Goal: Transaction & Acquisition: Purchase product/service

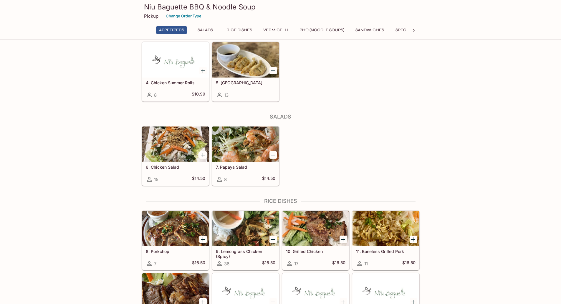
scroll to position [118, 0]
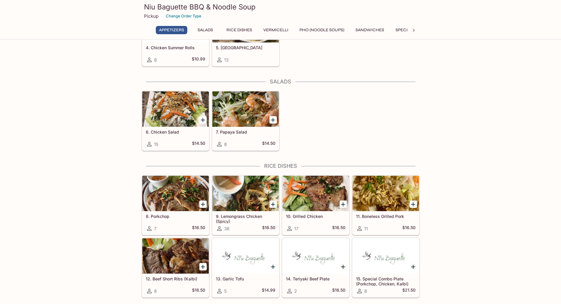
click at [187, 100] on div at bounding box center [175, 108] width 67 height 35
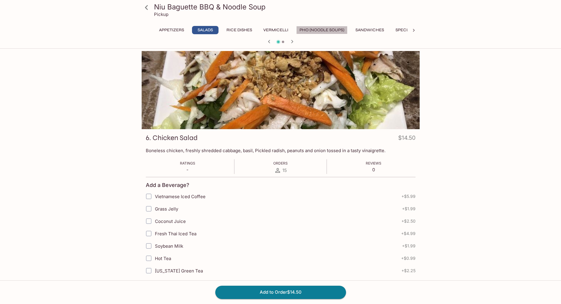
click at [339, 32] on button "Pho (Noodle Soups)" at bounding box center [321, 30] width 51 height 8
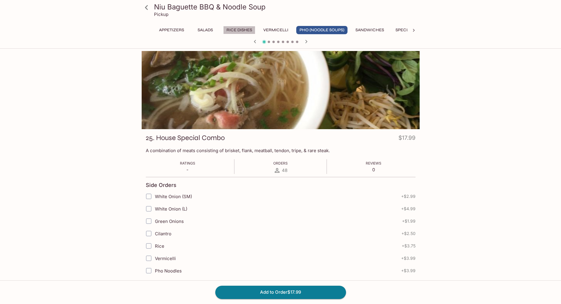
click at [246, 27] on button "Rice Dishes" at bounding box center [239, 30] width 32 height 8
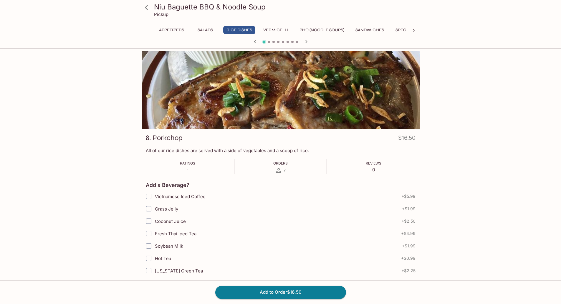
click at [305, 43] on icon "button" at bounding box center [306, 41] width 2 height 3
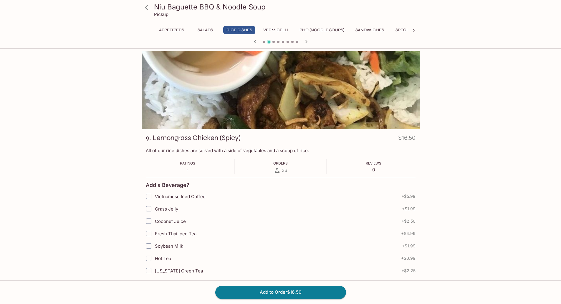
click at [305, 43] on icon "button" at bounding box center [306, 41] width 2 height 3
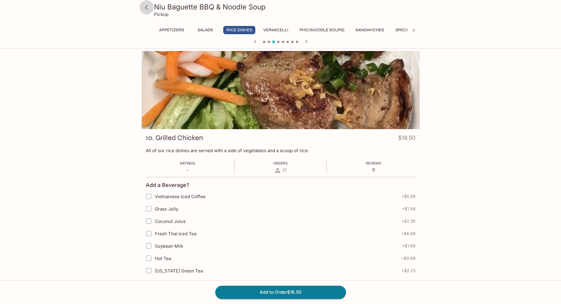
click at [149, 6] on icon at bounding box center [146, 7] width 10 height 10
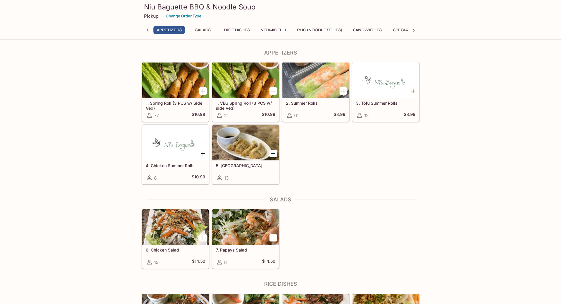
click at [314, 86] on div at bounding box center [315, 79] width 67 height 35
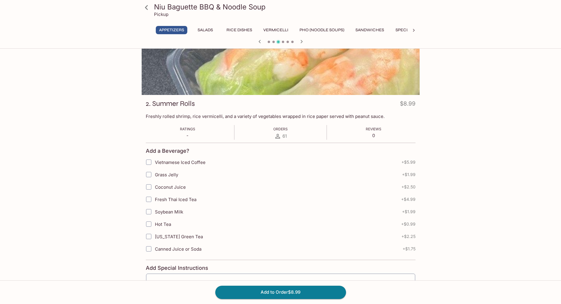
scroll to position [29, 0]
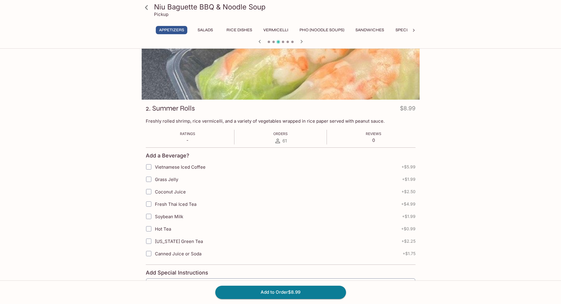
click at [210, 29] on button "Salads" at bounding box center [205, 30] width 27 height 8
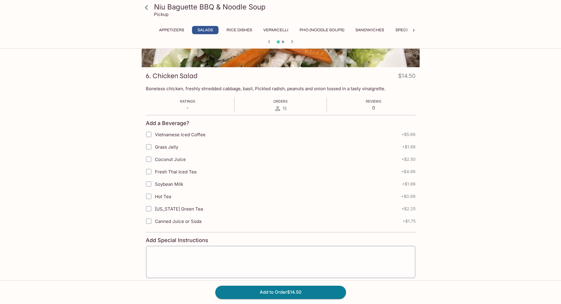
scroll to position [118, 0]
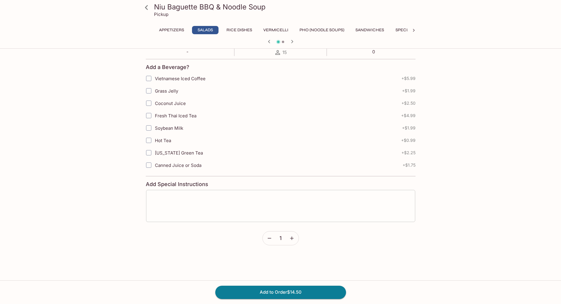
click at [252, 199] on textarea at bounding box center [280, 205] width 261 height 22
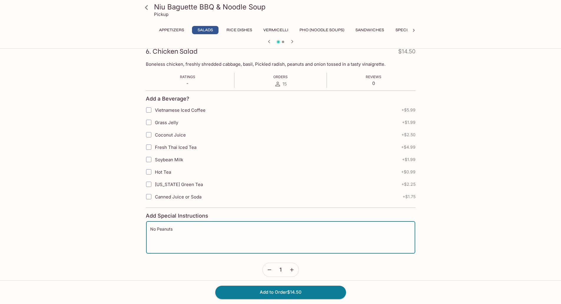
scroll to position [88, 0]
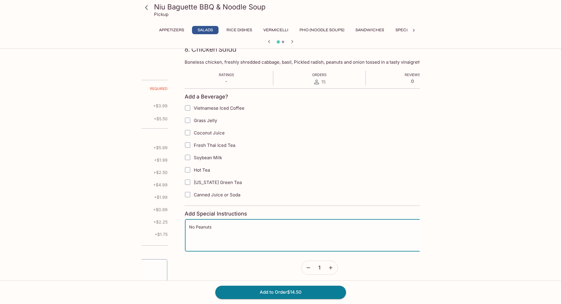
drag, startPoint x: 177, startPoint y: 227, endPoint x: 216, endPoint y: 226, distance: 39.5
click at [216, 226] on textarea "No Peanuts" at bounding box center [319, 235] width 261 height 22
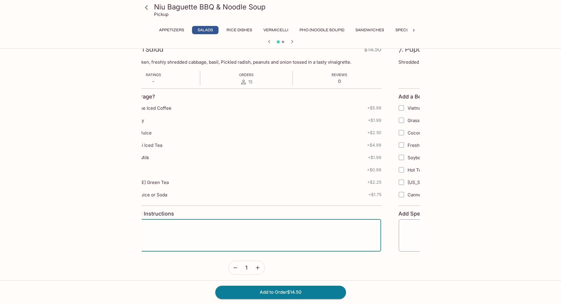
drag, startPoint x: 176, startPoint y: 226, endPoint x: 171, endPoint y: 226, distance: 5.3
click at [152, 226] on textarea "No Peanuts" at bounding box center [246, 235] width 261 height 22
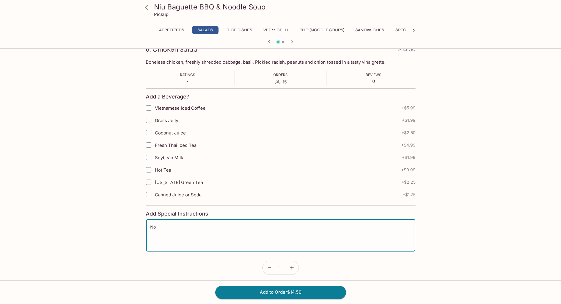
type textarea "N"
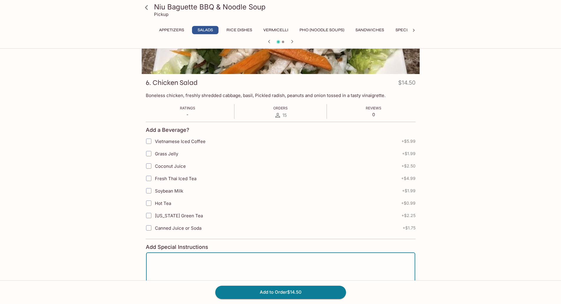
scroll to position [0, 0]
